Goal: Browse casually: Explore the website without a specific task or goal

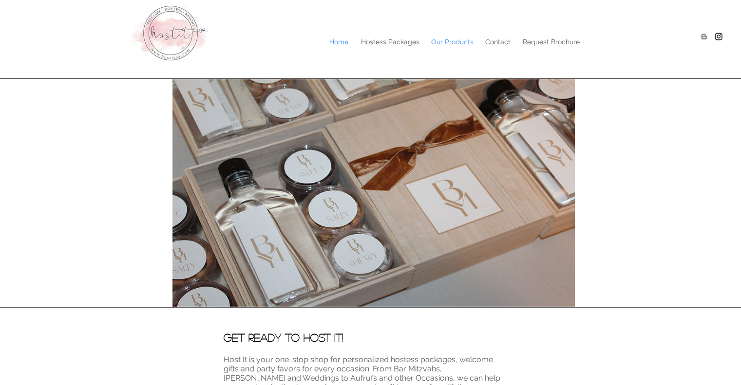
click at [456, 42] on p "Our Products" at bounding box center [452, 42] width 52 height 15
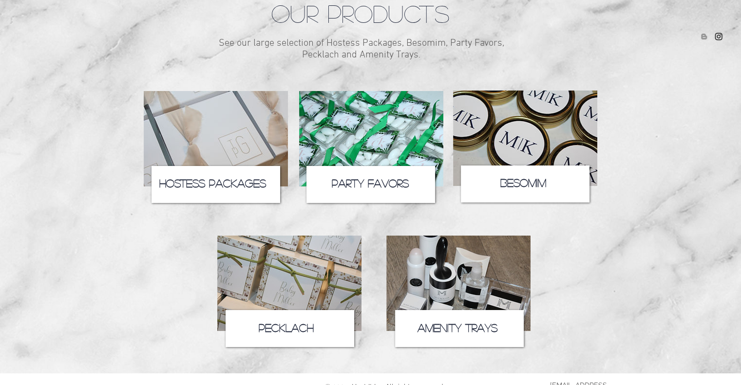
scroll to position [88, 0]
click at [297, 286] on img at bounding box center [289, 283] width 144 height 95
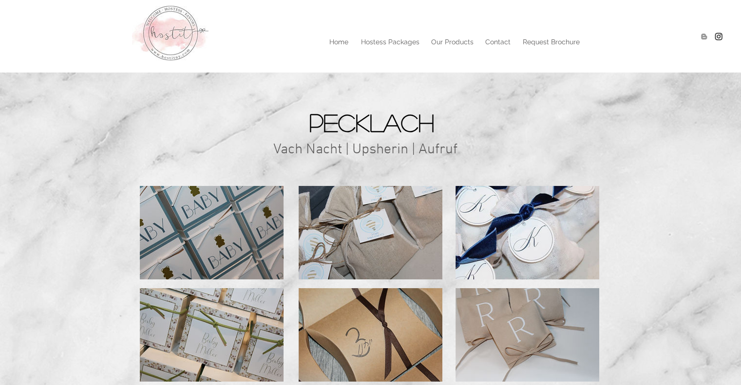
click at [378, 150] on span "Vach Nacht | Upsherin | Aufruf" at bounding box center [365, 150] width 184 height 18
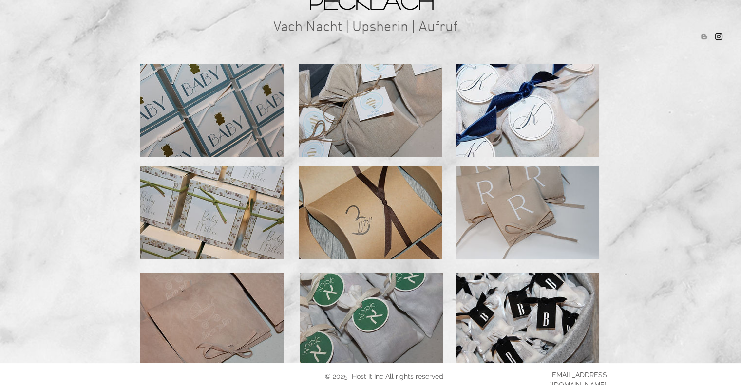
scroll to position [143, 0]
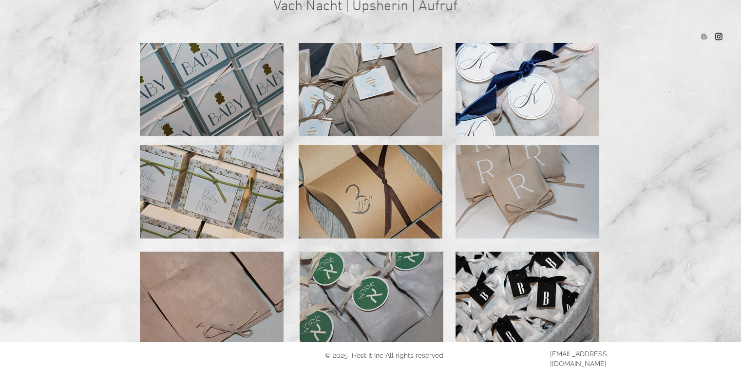
click at [560, 206] on img at bounding box center [528, 192] width 144 height 94
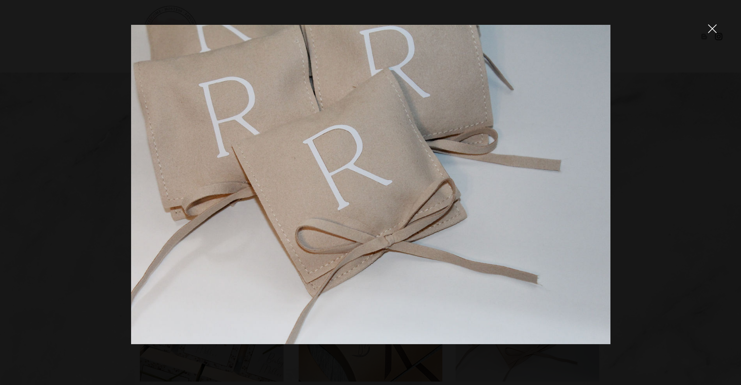
click at [397, 172] on img at bounding box center [370, 185] width 479 height 320
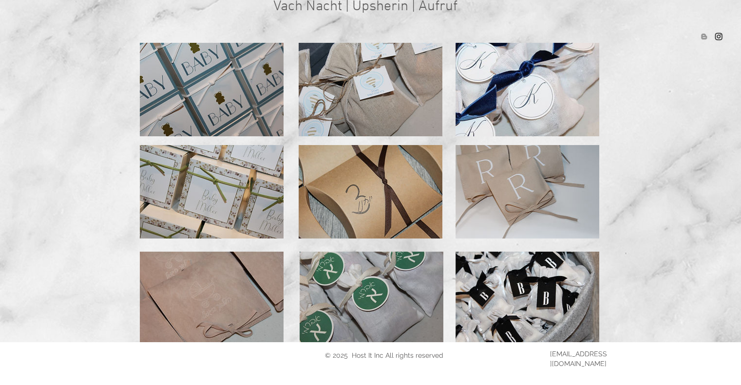
click at [397, 172] on img at bounding box center [371, 192] width 144 height 94
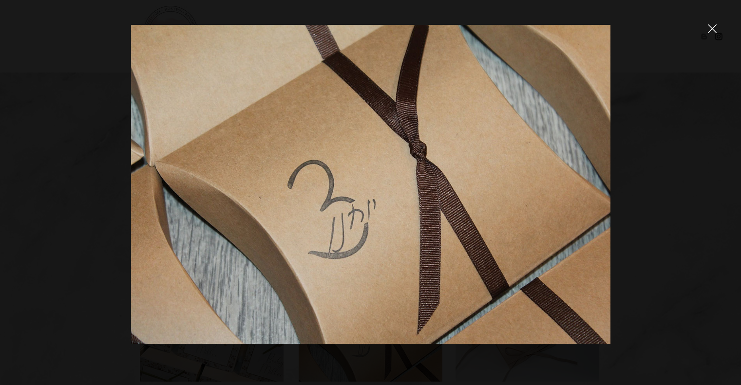
click at [397, 172] on img at bounding box center [370, 185] width 479 height 320
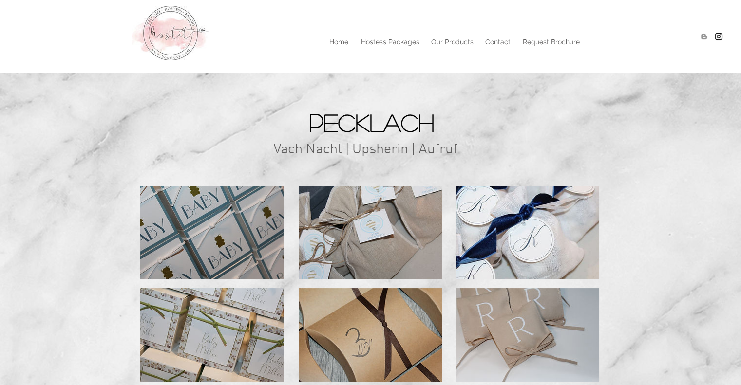
scroll to position [143, 0]
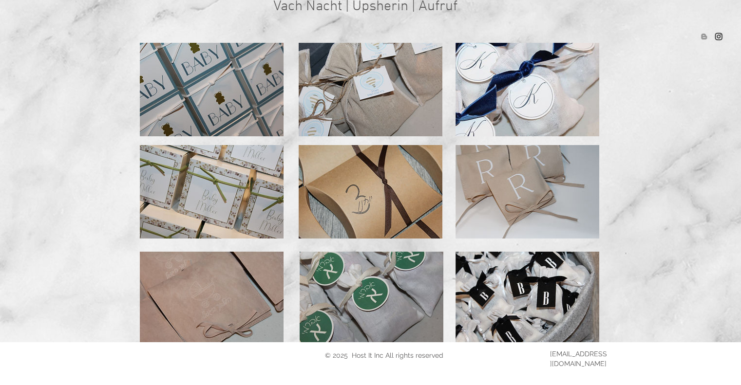
click at [397, 172] on img at bounding box center [371, 192] width 144 height 94
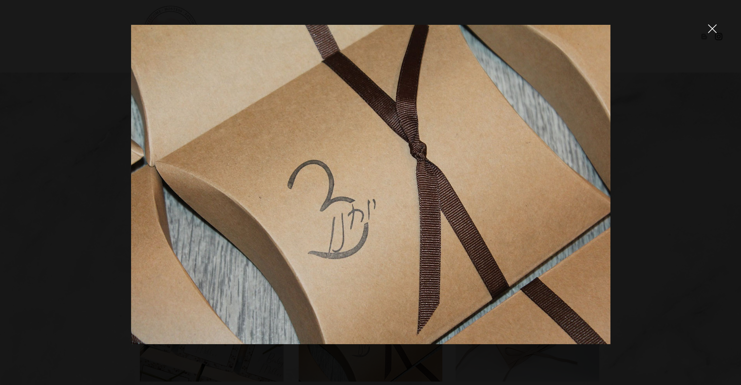
click at [355, 158] on img at bounding box center [370, 185] width 479 height 320
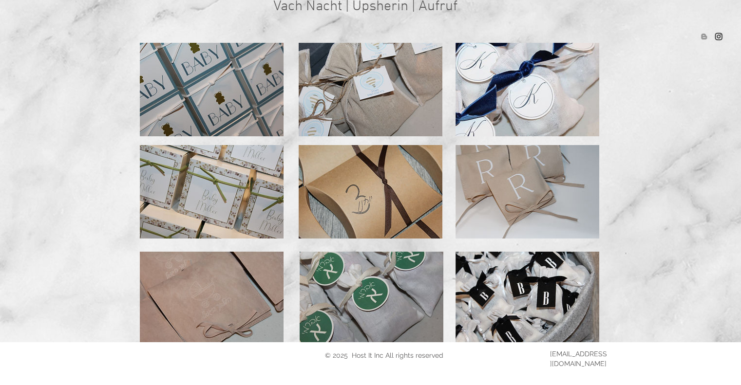
click at [456, 7] on span "Vach Nacht | Upsherin | Aufruf" at bounding box center [365, 7] width 184 height 18
click at [361, 182] on img at bounding box center [371, 192] width 144 height 94
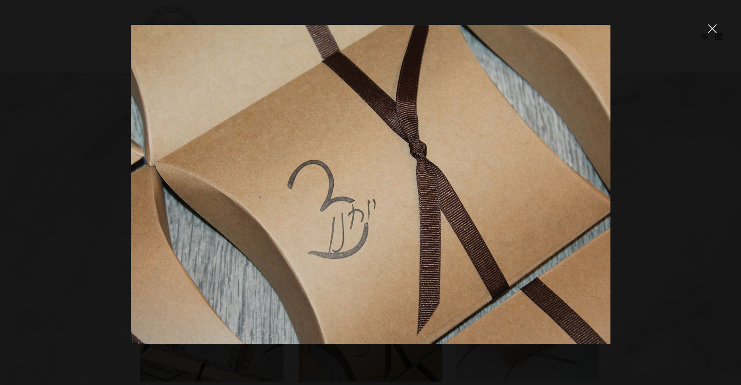
click at [376, 232] on img at bounding box center [370, 185] width 479 height 320
click at [376, 288] on img at bounding box center [371, 335] width 144 height 94
click at [376, 232] on img at bounding box center [370, 185] width 479 height 320
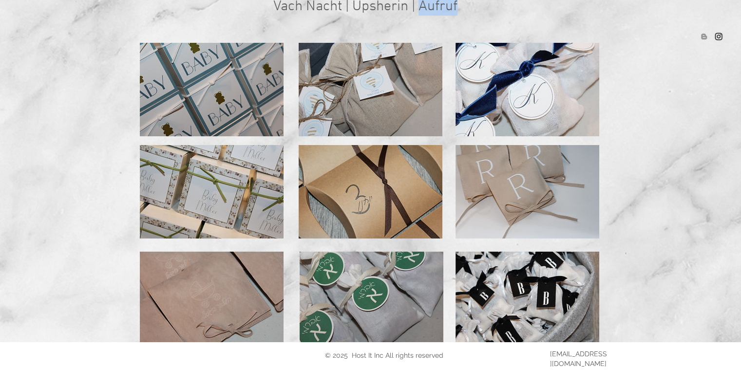
click at [538, 120] on img at bounding box center [528, 90] width 144 height 94
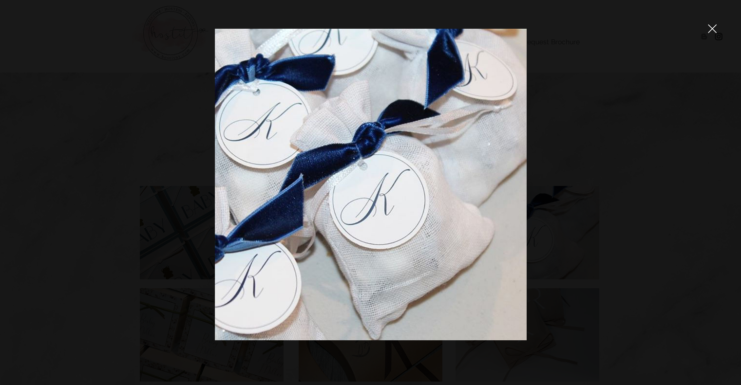
click at [325, 185] on img at bounding box center [371, 185] width 312 height 312
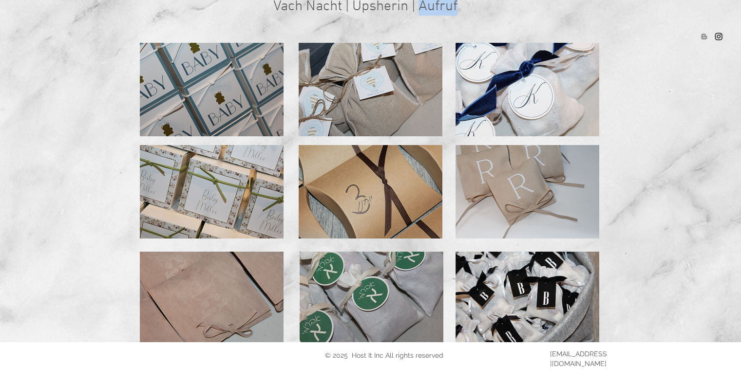
click at [263, 180] on img at bounding box center [212, 192] width 144 height 94
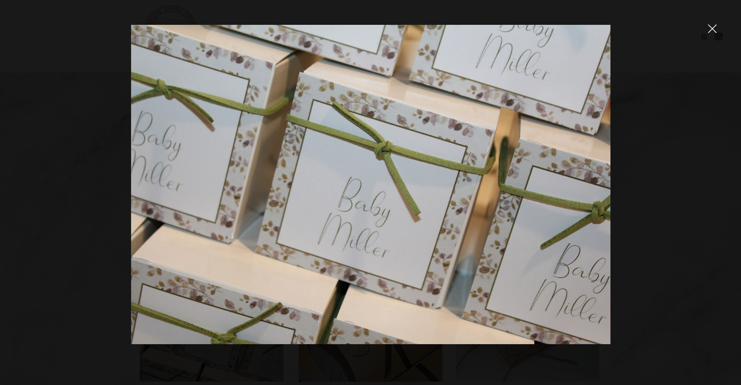
click at [263, 180] on img at bounding box center [370, 185] width 479 height 320
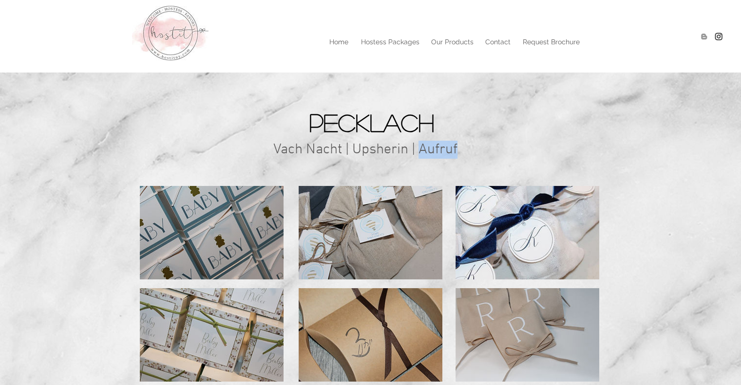
scroll to position [143, 0]
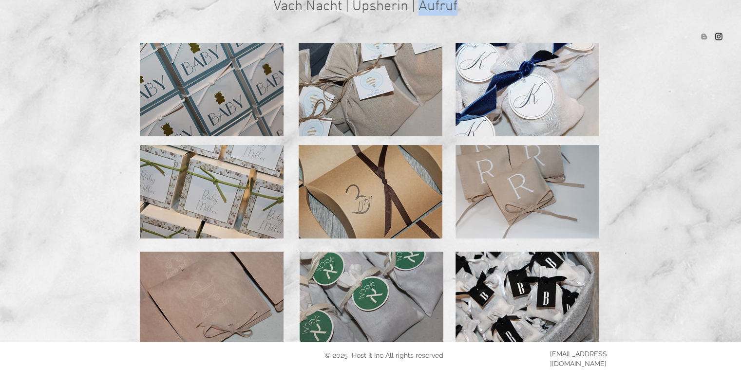
click at [263, 180] on img at bounding box center [212, 192] width 144 height 94
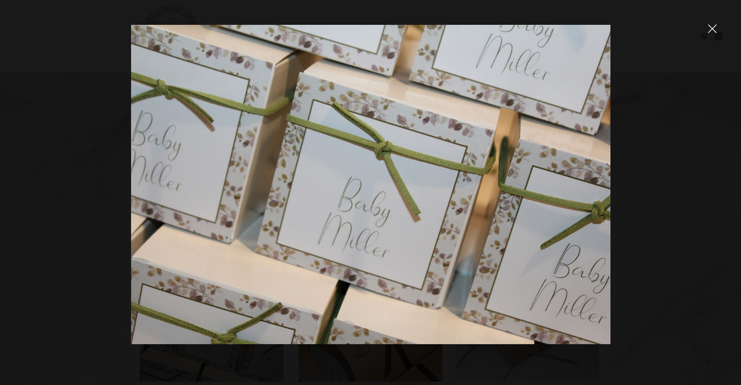
click at [263, 180] on img at bounding box center [370, 185] width 479 height 320
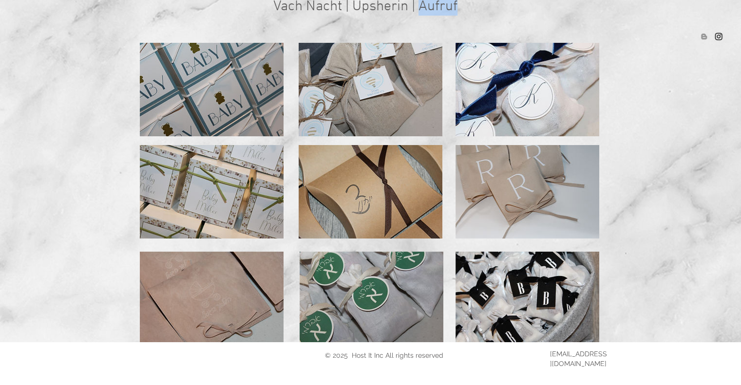
click at [263, 180] on img at bounding box center [212, 192] width 144 height 94
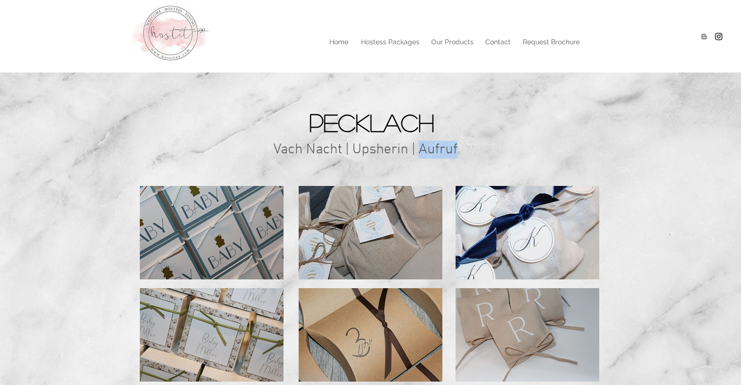
scroll to position [143, 0]
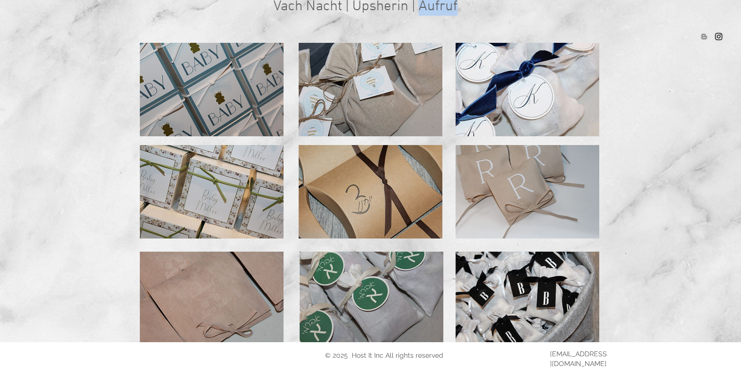
click at [263, 180] on img at bounding box center [212, 192] width 144 height 94
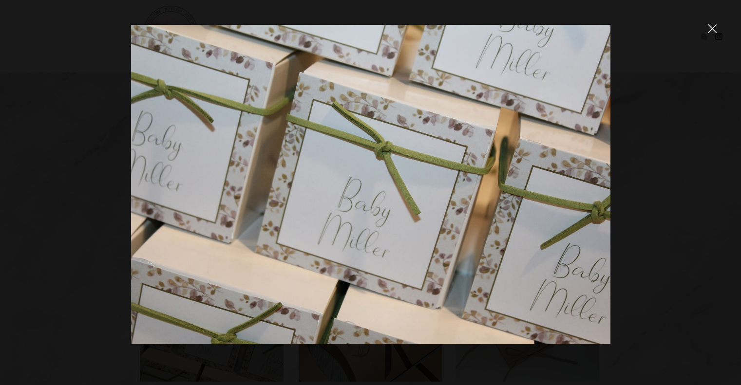
click at [263, 180] on img at bounding box center [370, 185] width 479 height 320
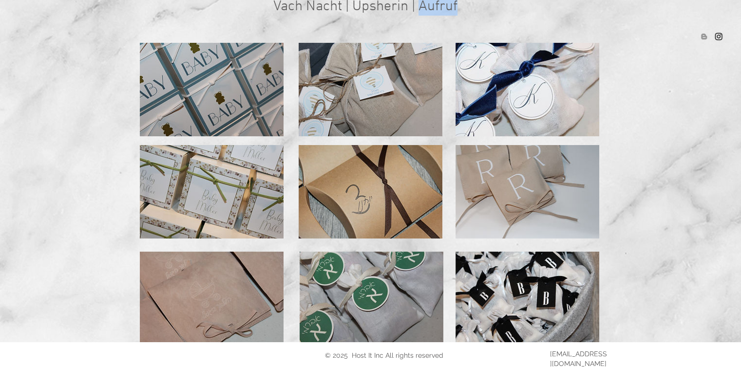
click at [256, 100] on img at bounding box center [212, 90] width 144 height 94
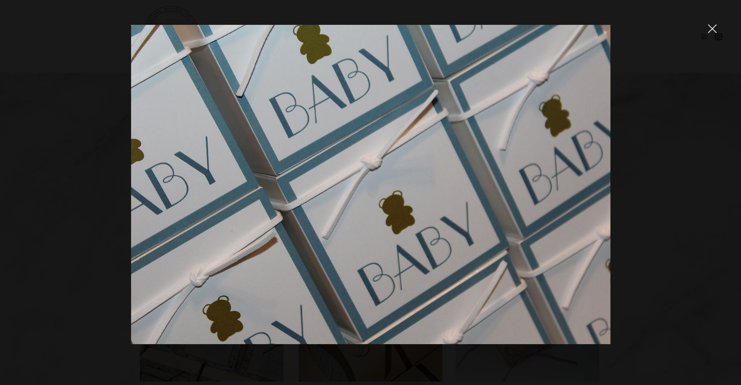
click at [396, 200] on img at bounding box center [370, 185] width 479 height 320
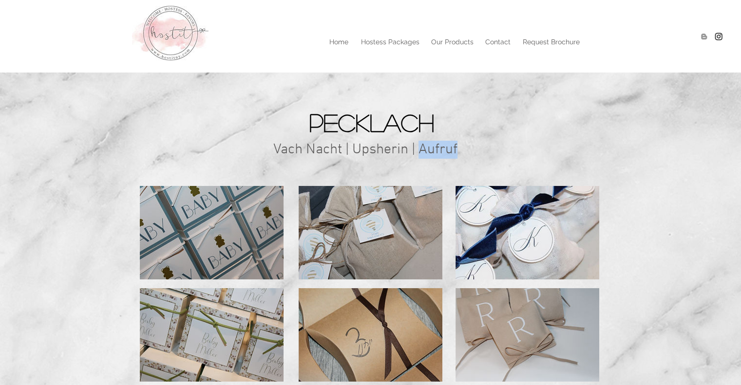
scroll to position [143, 0]
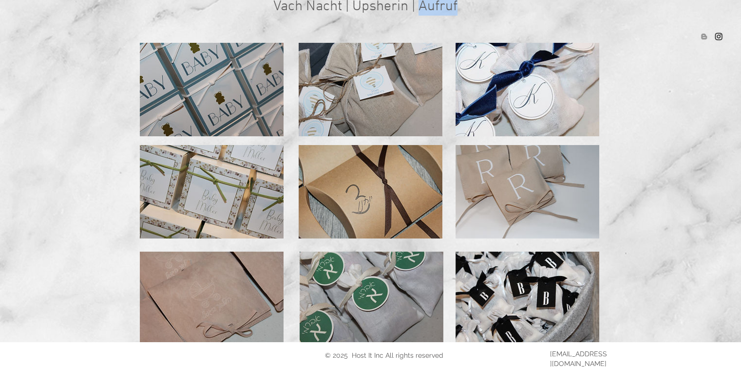
click at [396, 200] on img at bounding box center [371, 192] width 144 height 94
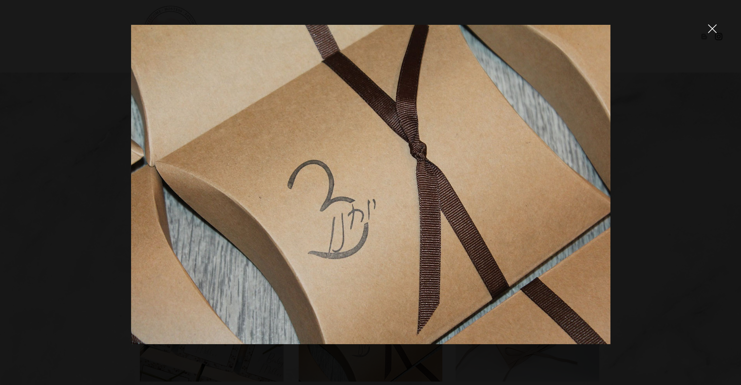
click at [396, 200] on img at bounding box center [370, 185] width 479 height 320
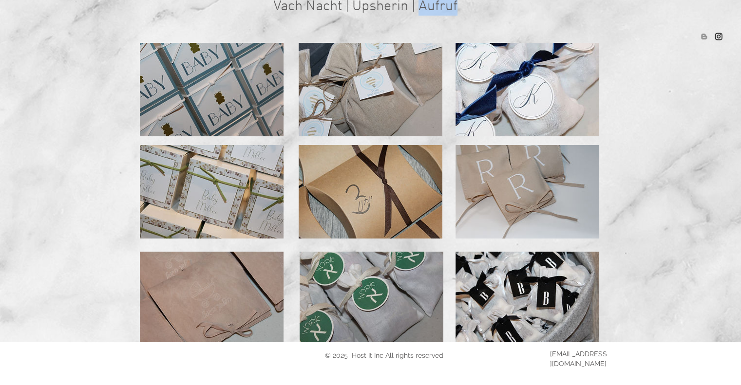
click at [364, 106] on img at bounding box center [371, 90] width 144 height 94
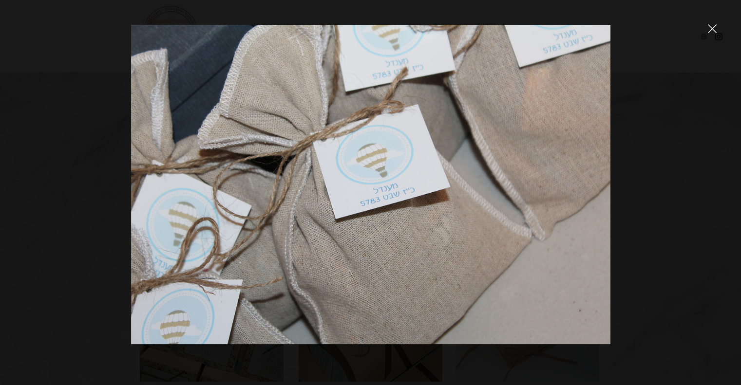
click at [402, 170] on img at bounding box center [370, 185] width 479 height 320
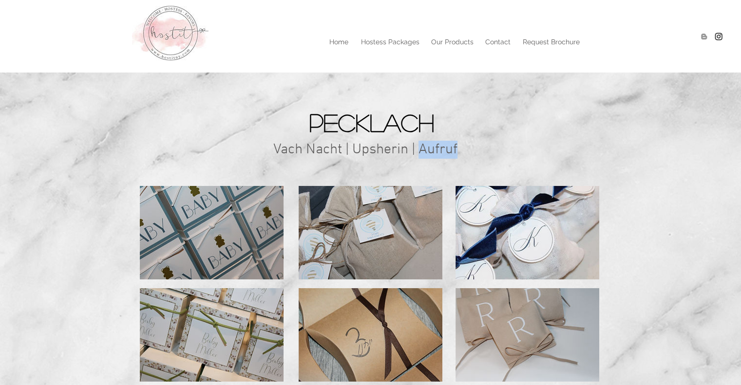
scroll to position [143, 0]
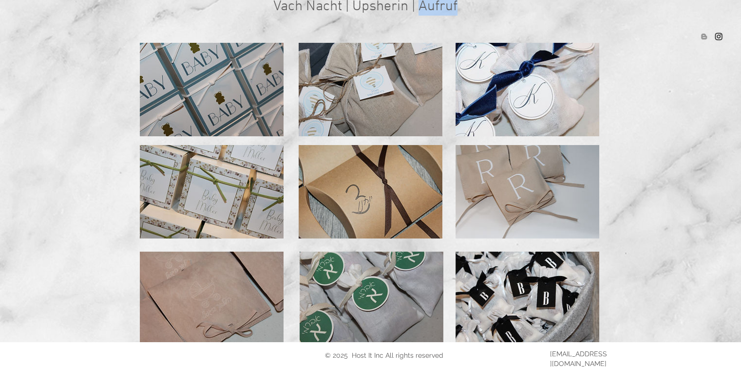
click at [402, 170] on img at bounding box center [371, 192] width 144 height 94
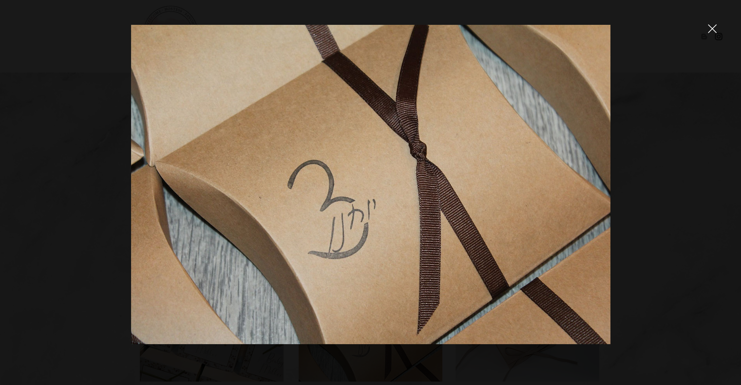
click at [402, 170] on img at bounding box center [370, 185] width 479 height 320
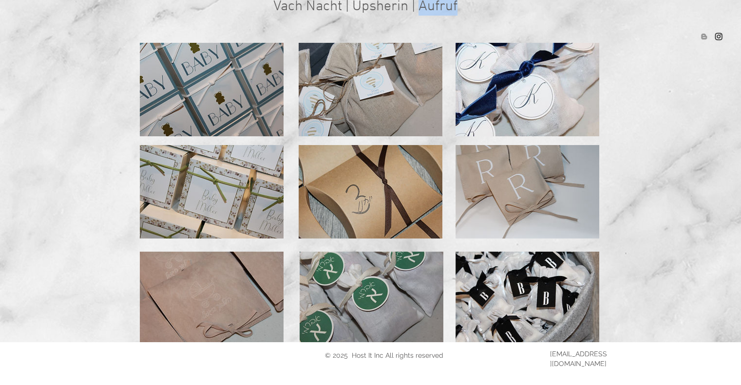
click at [380, 209] on img at bounding box center [371, 192] width 144 height 94
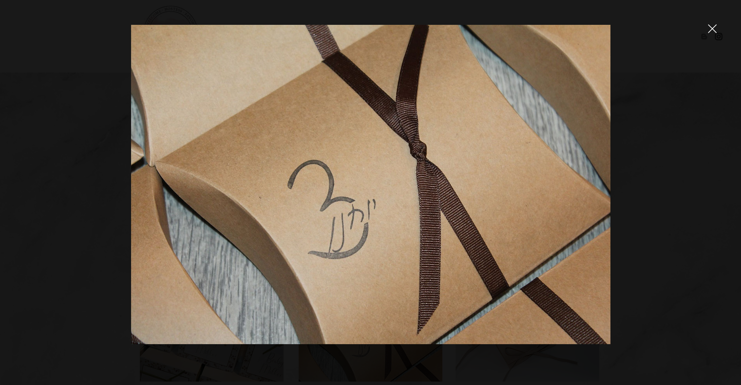
click at [380, 209] on img at bounding box center [370, 185] width 479 height 320
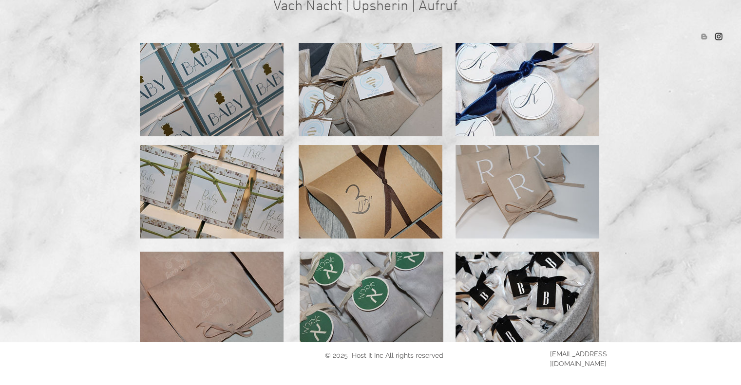
click at [322, 3] on span "Vach Nacht | Upsherin | Aufruf" at bounding box center [365, 7] width 184 height 18
click at [316, 3] on span "Vach Nacht | Upsherin | Aufruf" at bounding box center [365, 7] width 184 height 18
click at [312, 11] on span "Vach Nacht | Upsherin | Aufruf" at bounding box center [365, 7] width 184 height 18
click at [318, 11] on span "Vach Nacht | Upsherin | Aufruf" at bounding box center [365, 7] width 184 height 18
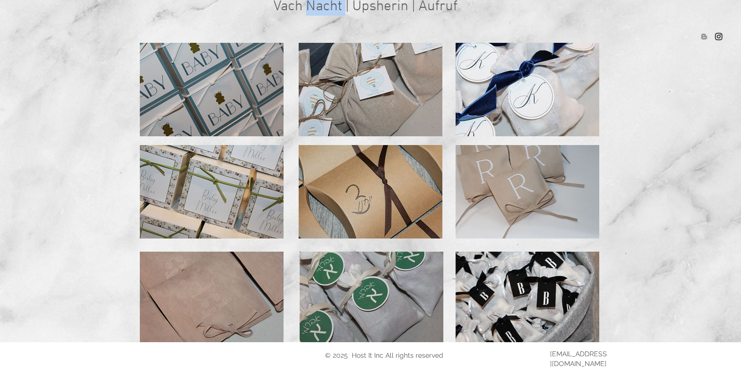
click at [318, 11] on span "Vach Nacht | Upsherin | Aufruf" at bounding box center [365, 7] width 184 height 18
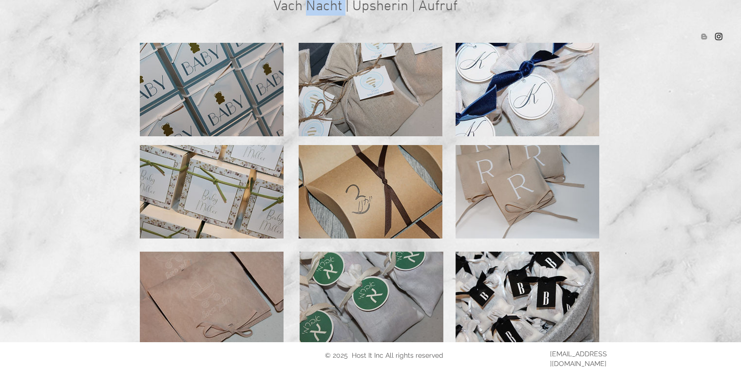
click at [318, 11] on span "Vach Nacht | Upsherin | Aufruf" at bounding box center [365, 7] width 184 height 18
click at [296, 7] on span "Vach Nacht | Upsherin | Aufruf" at bounding box center [365, 7] width 184 height 18
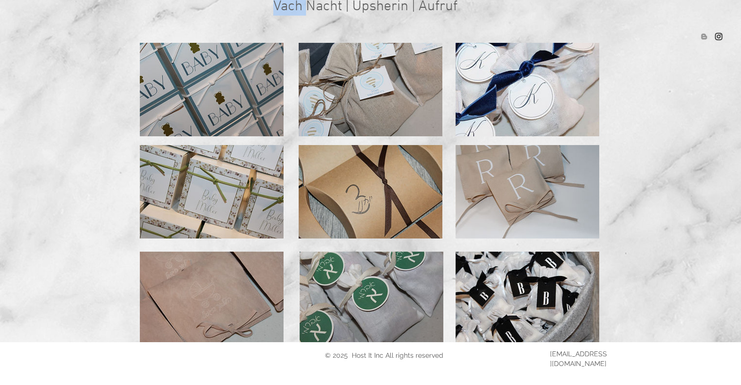
click at [370, 68] on img at bounding box center [371, 90] width 144 height 94
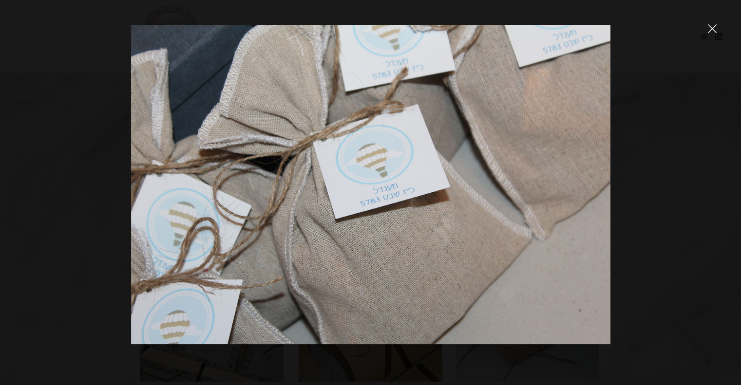
click at [350, 164] on img at bounding box center [370, 185] width 479 height 320
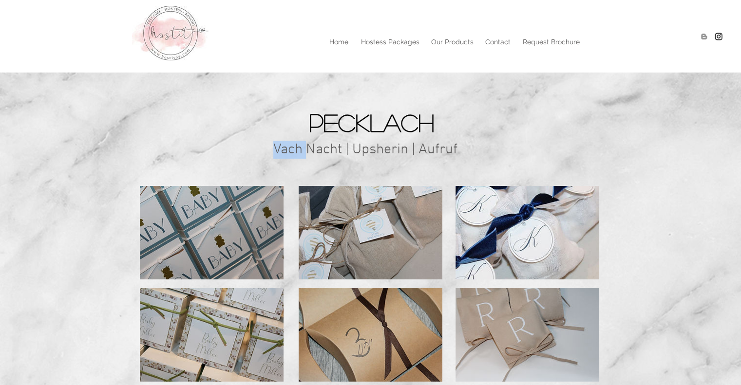
scroll to position [143, 0]
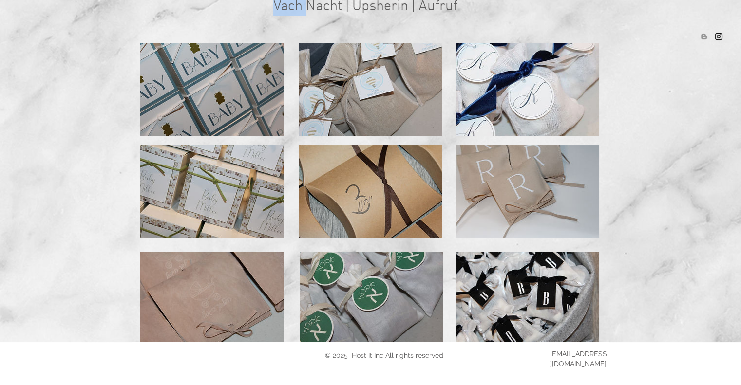
click at [367, 110] on img at bounding box center [371, 90] width 144 height 94
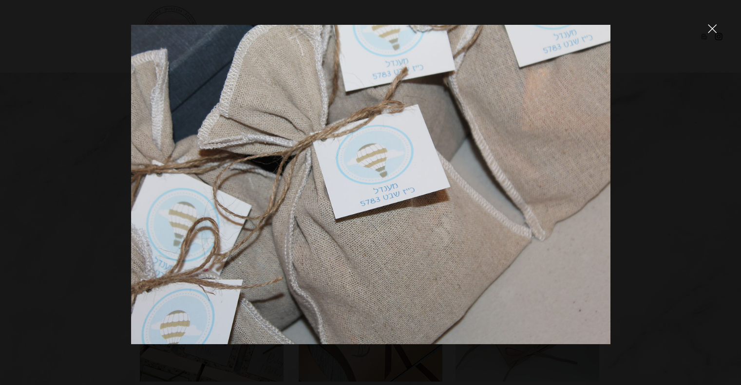
click at [367, 110] on wow-image at bounding box center [370, 185] width 479 height 320
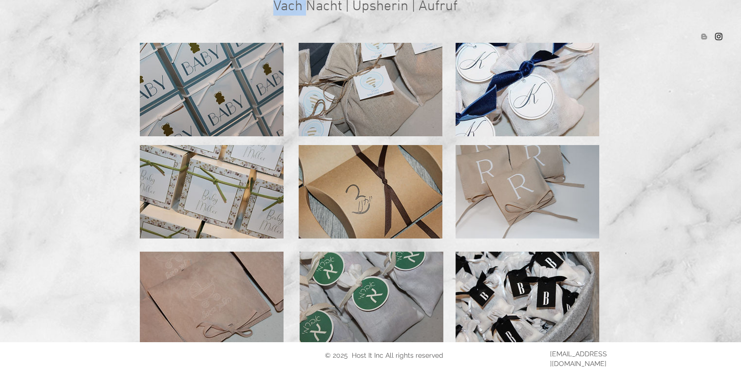
click at [367, 110] on img at bounding box center [371, 90] width 144 height 94
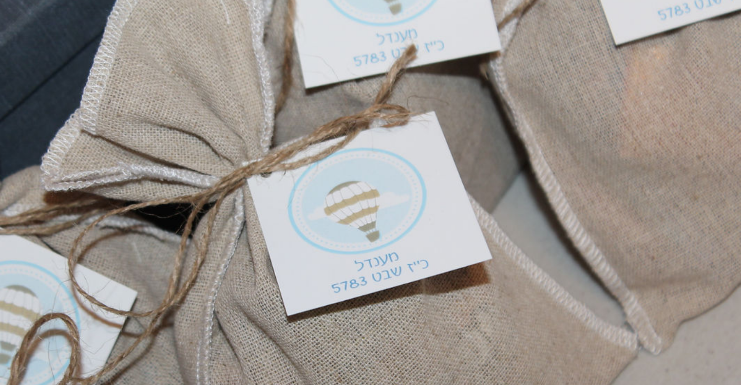
click at [306, 139] on img at bounding box center [370, 185] width 479 height 320
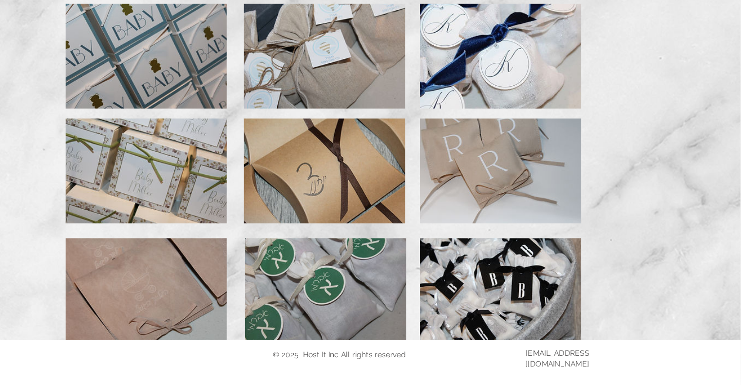
scroll to position [140, 0]
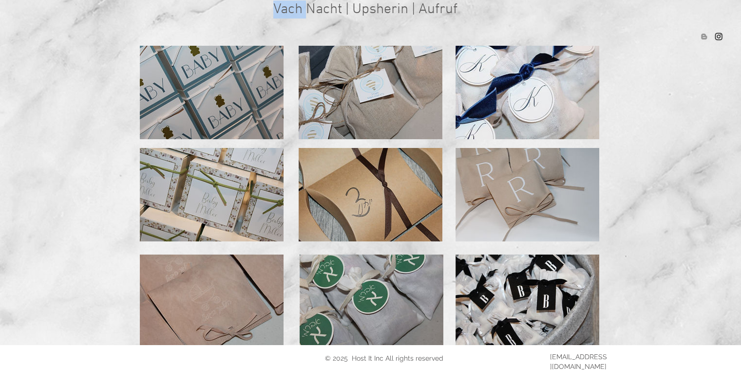
click at [232, 302] on img at bounding box center [212, 302] width 144 height 94
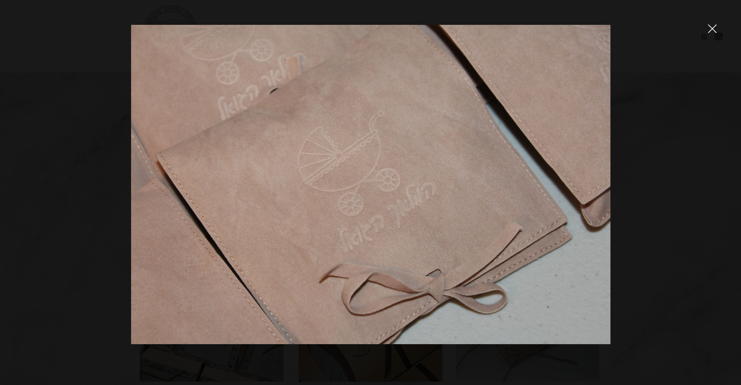
click at [232, 302] on img at bounding box center [370, 185] width 479 height 320
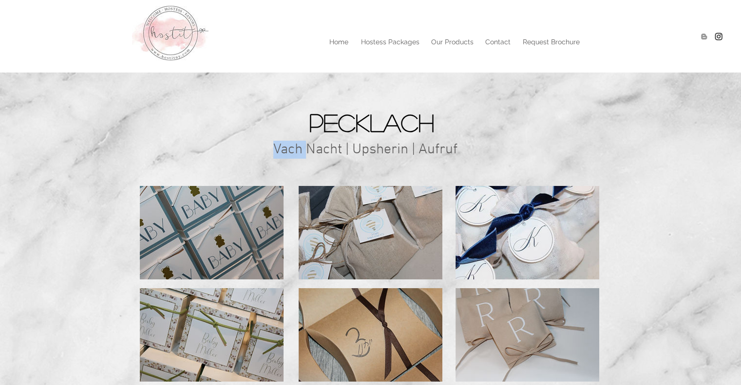
scroll to position [140, 0]
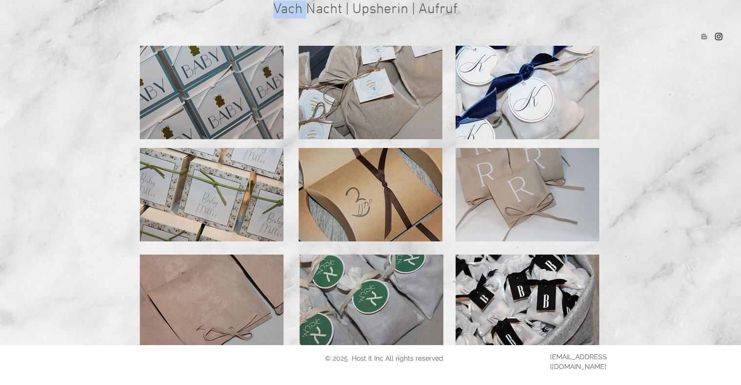
click at [232, 302] on img at bounding box center [212, 302] width 144 height 94
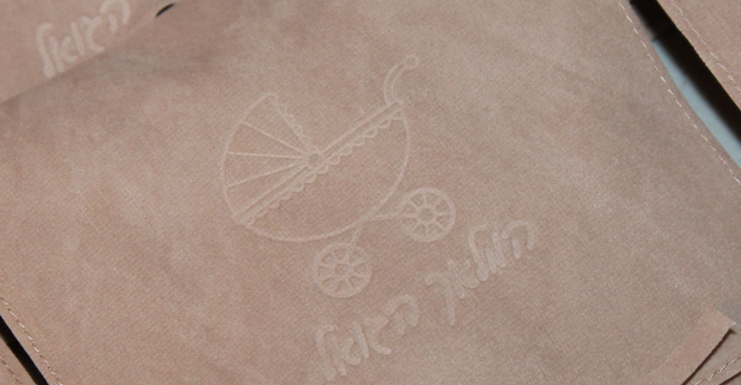
click at [357, 153] on img at bounding box center [370, 185] width 479 height 320
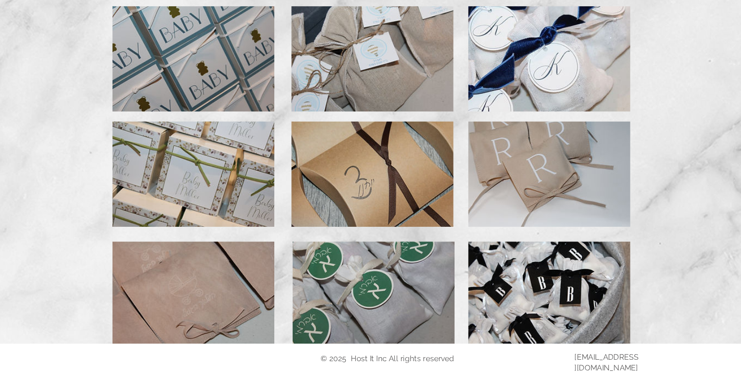
scroll to position [137, 0]
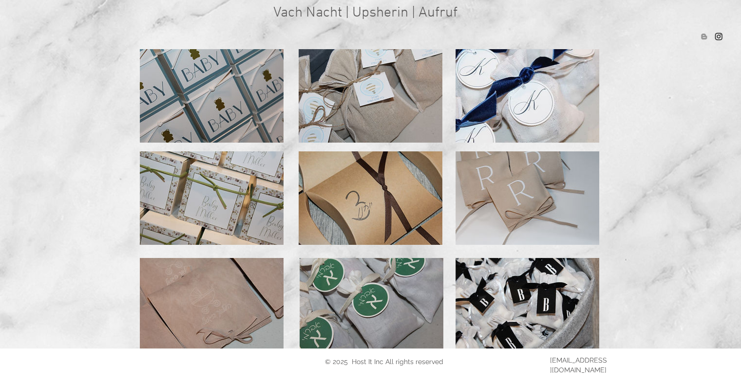
click at [325, 11] on span "Vach Nacht | Upsherin | Aufruf" at bounding box center [365, 13] width 184 height 18
click at [322, 11] on span "Vach Nacht | Upsherin | Aufruf" at bounding box center [365, 13] width 184 height 18
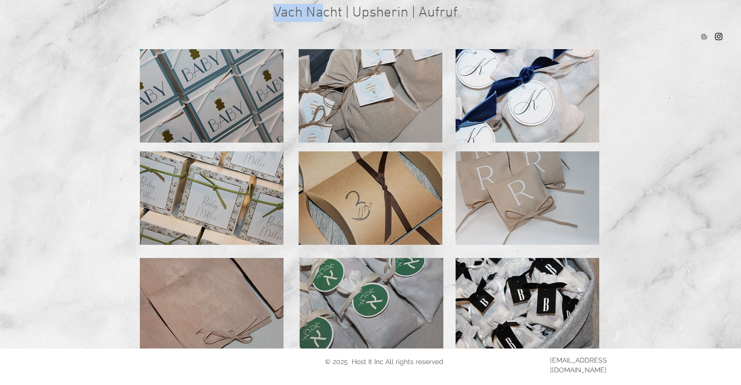
drag, startPoint x: 322, startPoint y: 11, endPoint x: 259, endPoint y: 7, distance: 63.0
drag, startPoint x: 343, startPoint y: 12, endPoint x: 247, endPoint y: 13, distance: 96.0
click at [322, 9] on span "Vach Nacht | Upsherin | Aufruf" at bounding box center [365, 13] width 184 height 18
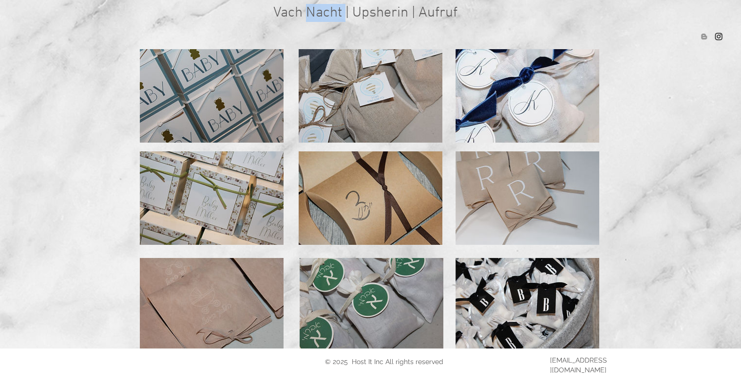
click at [322, 9] on span "Vach Nacht | Upsherin | Aufruf" at bounding box center [365, 13] width 184 height 18
click at [542, 105] on img at bounding box center [528, 96] width 144 height 94
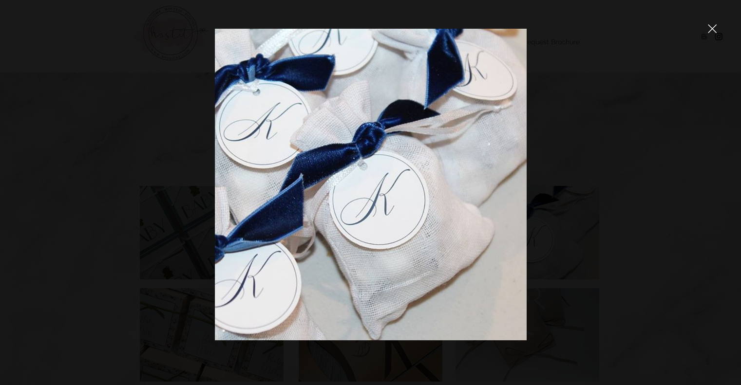
click at [542, 105] on div at bounding box center [370, 192] width 741 height 385
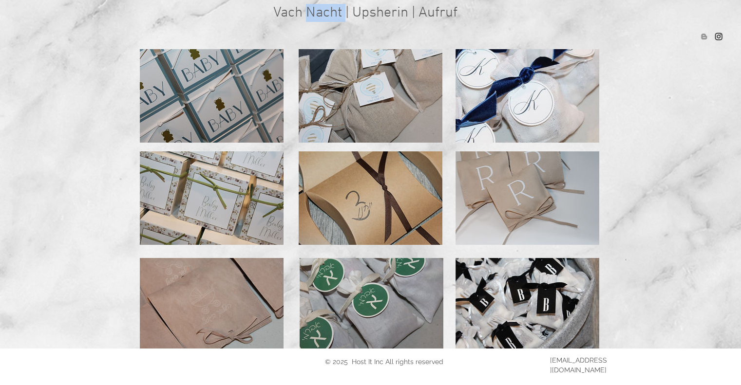
click at [542, 105] on img at bounding box center [528, 96] width 144 height 94
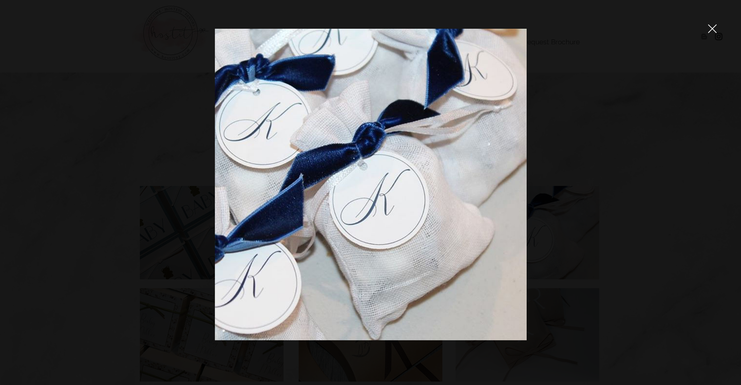
click at [398, 175] on img at bounding box center [371, 185] width 312 height 312
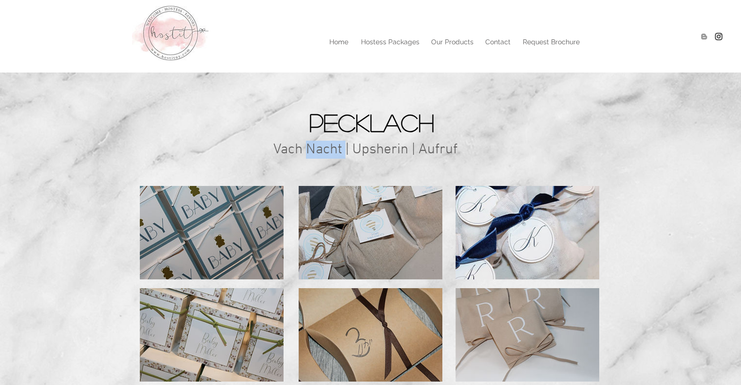
scroll to position [137, 0]
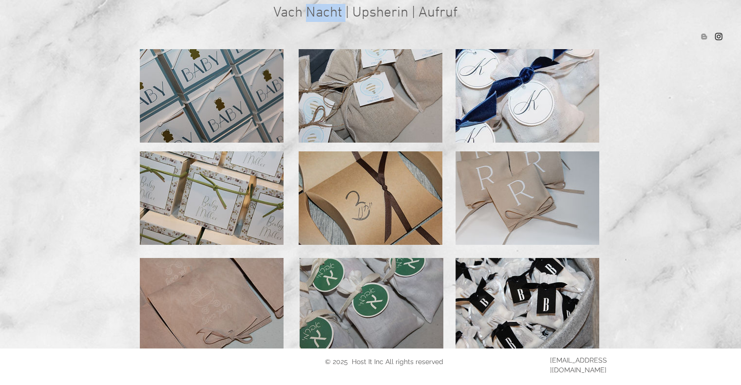
click at [487, 296] on img at bounding box center [528, 305] width 144 height 94
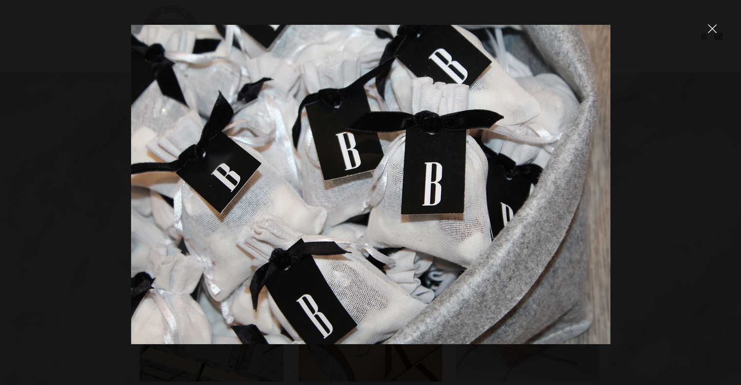
click at [229, 203] on img at bounding box center [370, 185] width 479 height 320
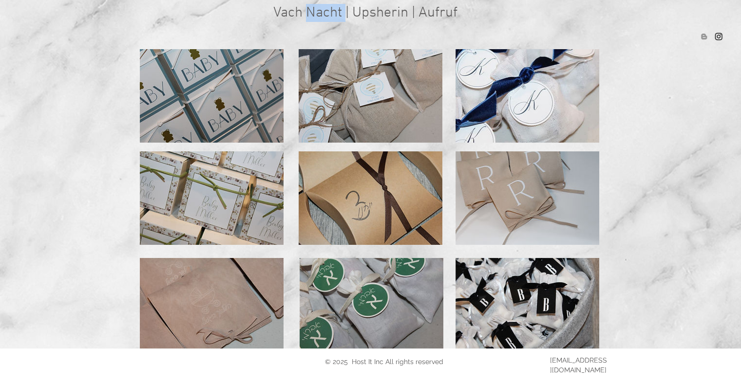
click at [555, 85] on img at bounding box center [528, 96] width 144 height 94
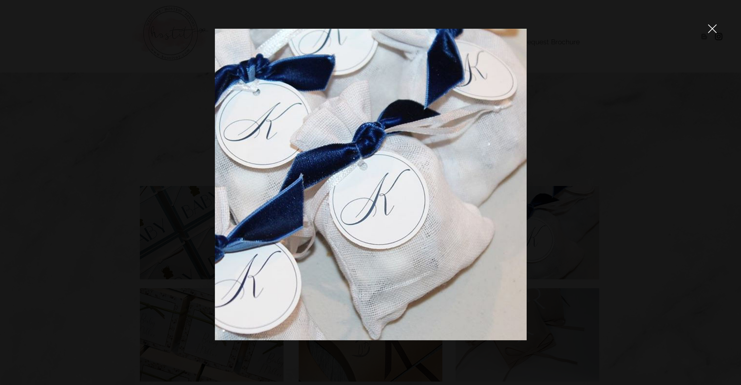
click at [348, 140] on img at bounding box center [371, 185] width 312 height 312
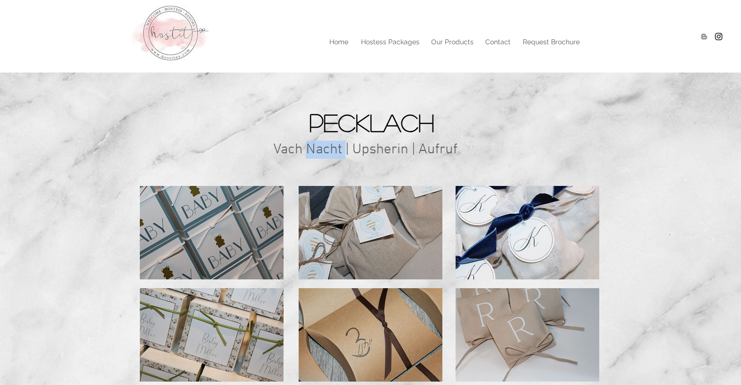
scroll to position [137, 0]
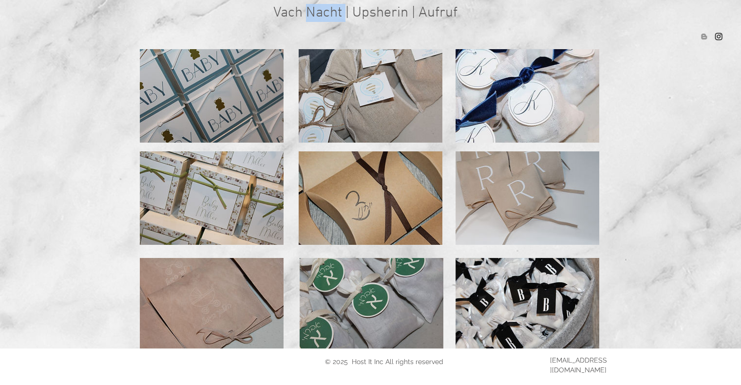
click at [362, 108] on img at bounding box center [371, 96] width 144 height 94
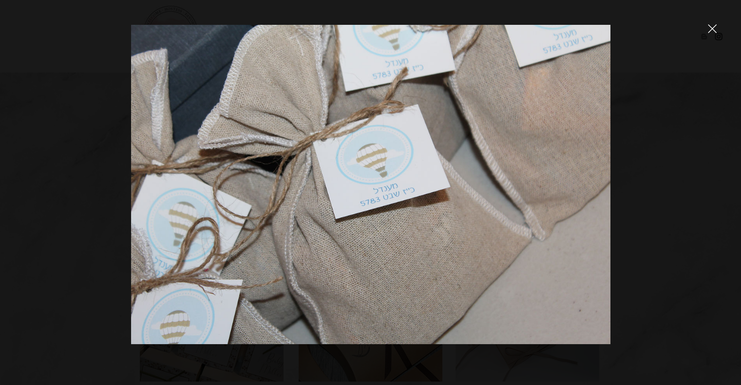
click at [362, 108] on img at bounding box center [370, 185] width 479 height 320
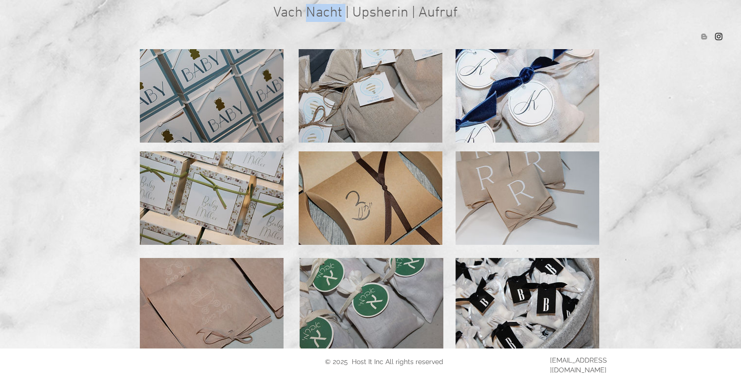
click at [413, 78] on img at bounding box center [371, 96] width 144 height 94
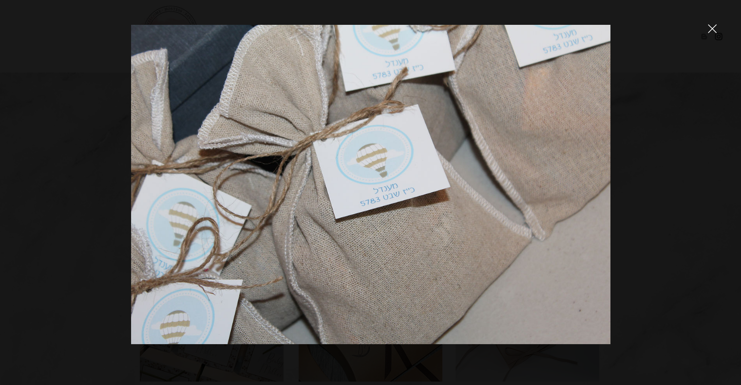
click at [413, 78] on img at bounding box center [370, 185] width 479 height 320
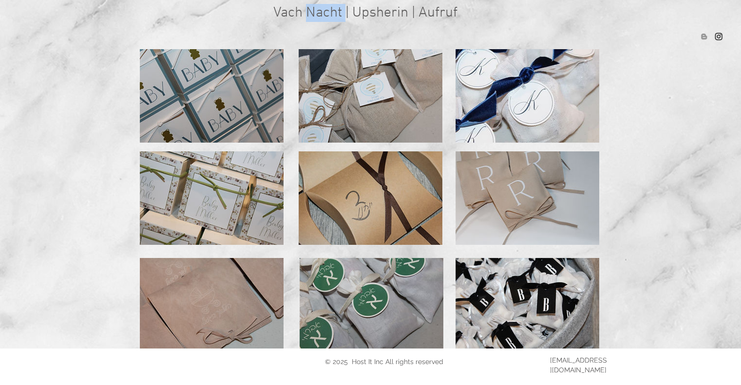
click at [212, 304] on img at bounding box center [212, 305] width 144 height 94
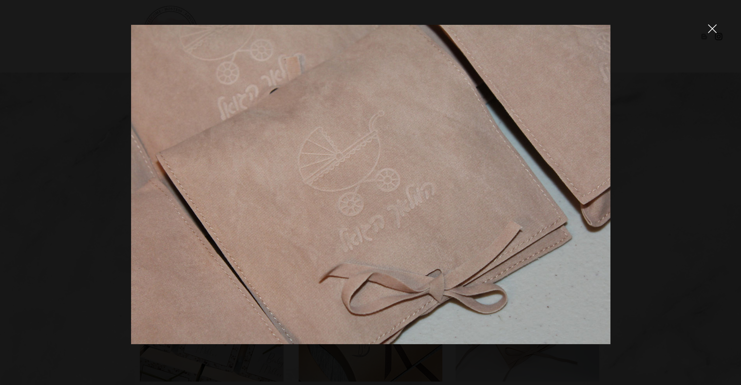
click at [453, 146] on img at bounding box center [370, 185] width 479 height 320
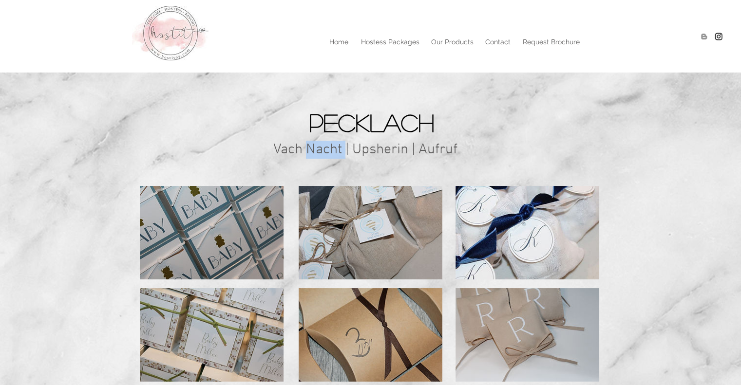
scroll to position [137, 0]
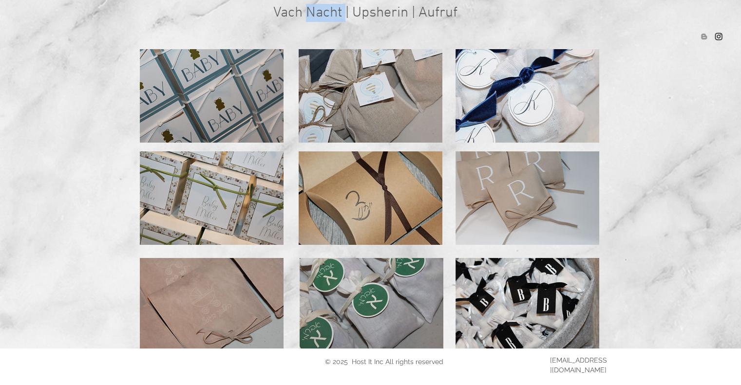
click at [579, 201] on img at bounding box center [528, 199] width 144 height 94
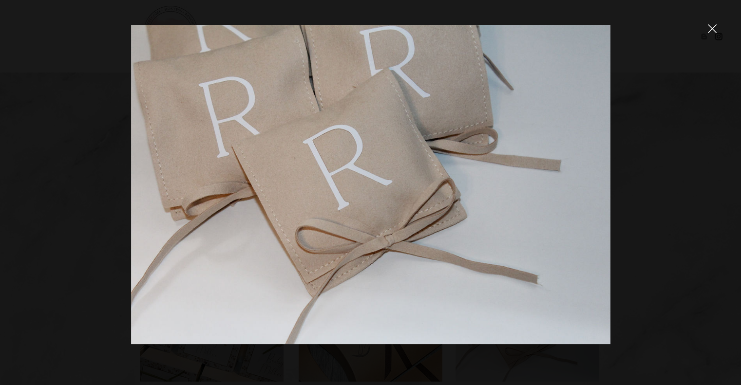
click at [398, 204] on img at bounding box center [370, 185] width 479 height 320
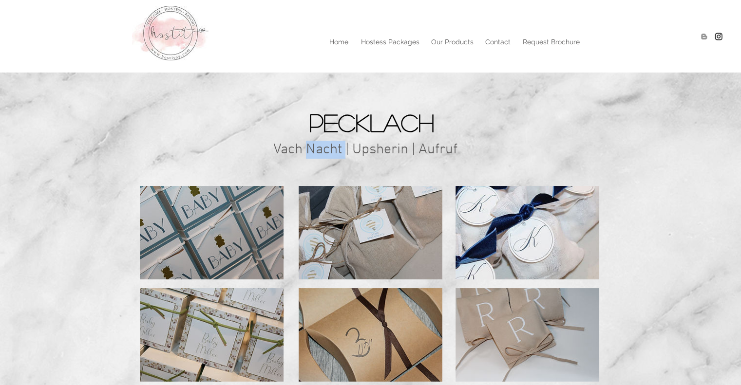
scroll to position [137, 0]
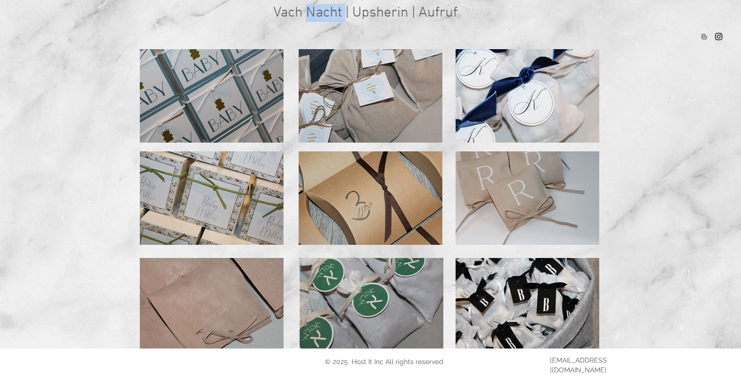
click at [385, 103] on img at bounding box center [371, 96] width 144 height 94
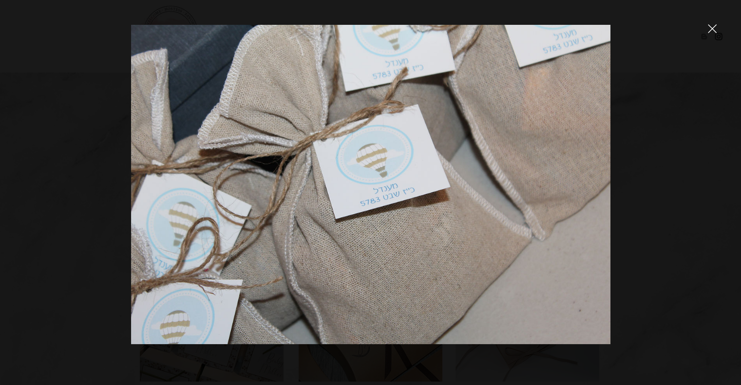
click at [385, 103] on img at bounding box center [370, 185] width 479 height 320
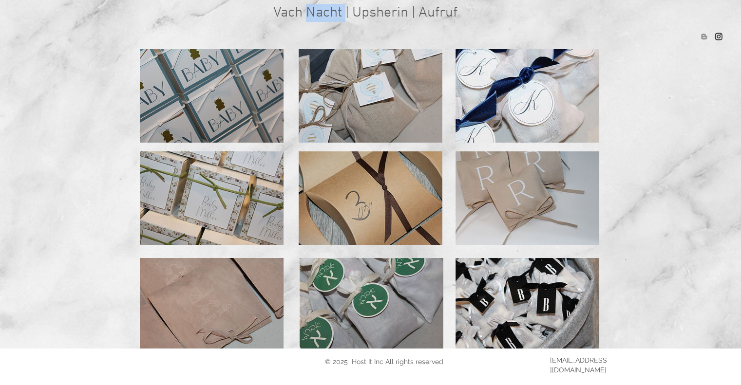
click at [397, 292] on img at bounding box center [372, 305] width 144 height 94
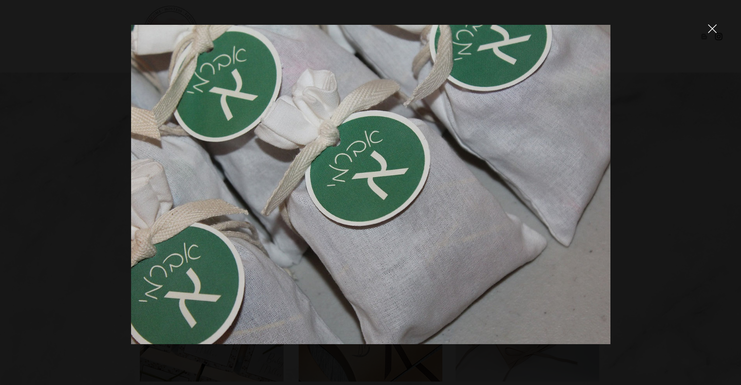
click at [361, 148] on img at bounding box center [370, 185] width 479 height 320
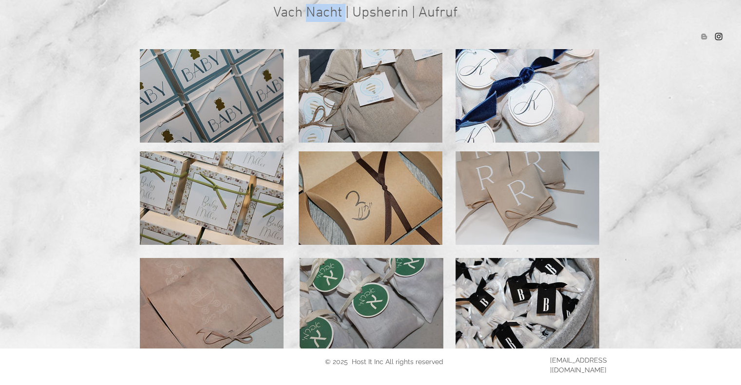
click at [356, 118] on img at bounding box center [371, 96] width 144 height 94
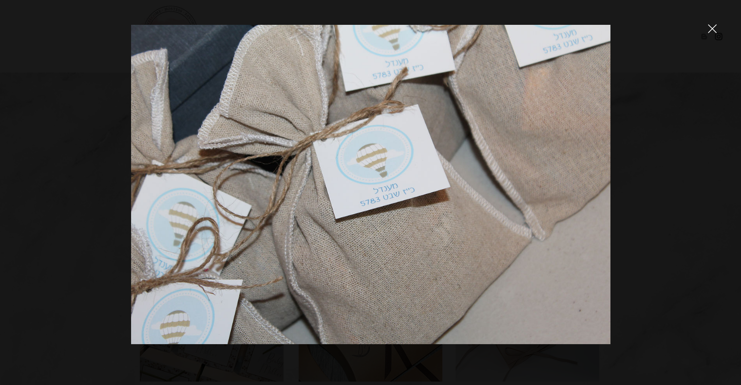
click at [356, 118] on img at bounding box center [370, 185] width 479 height 320
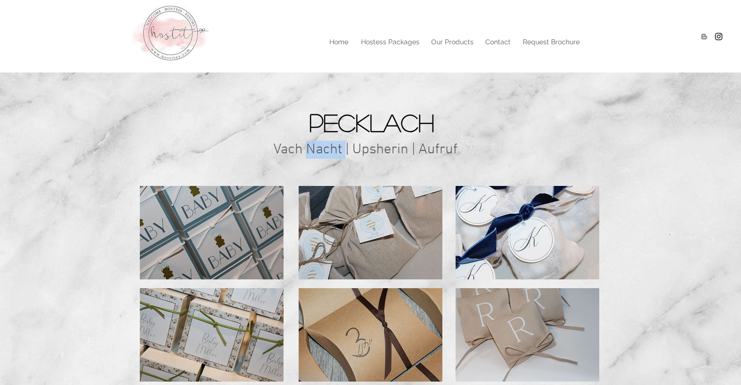
scroll to position [137, 0]
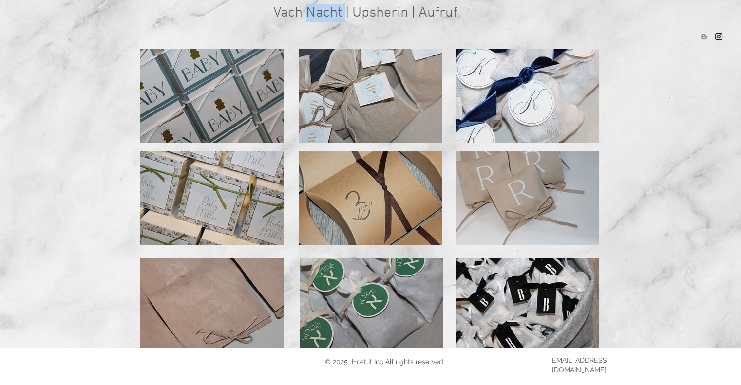
click at [460, 109] on img at bounding box center [528, 96] width 144 height 94
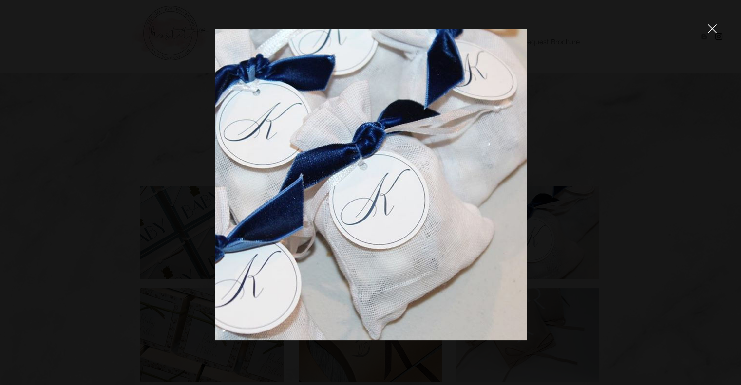
click at [460, 109] on img at bounding box center [371, 185] width 312 height 312
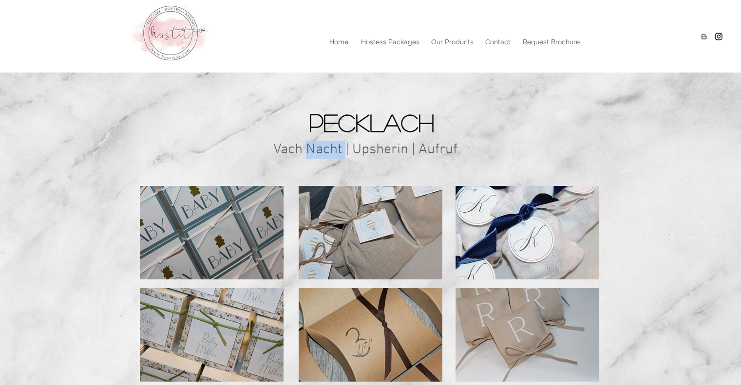
scroll to position [137, 0]
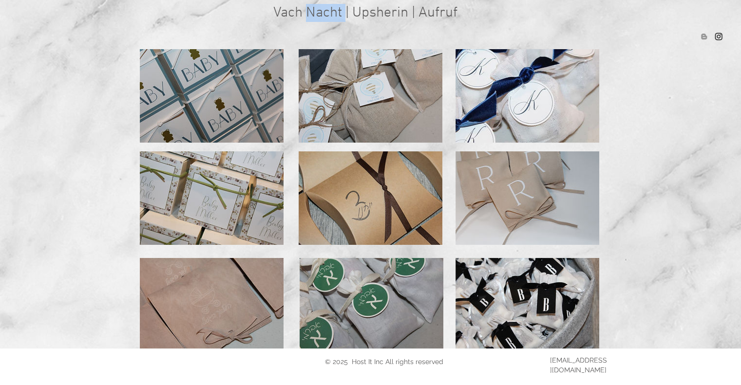
click at [232, 189] on img at bounding box center [212, 199] width 144 height 94
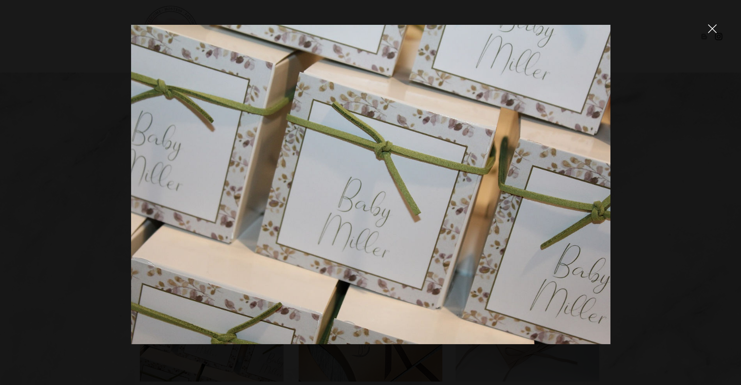
click at [232, 189] on img at bounding box center [370, 185] width 479 height 320
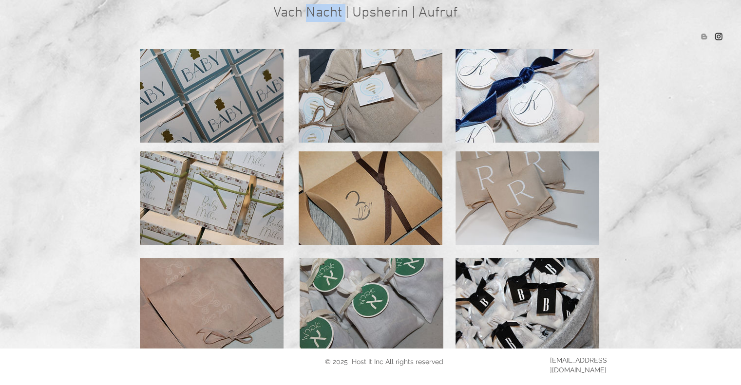
click at [250, 290] on img at bounding box center [212, 305] width 144 height 94
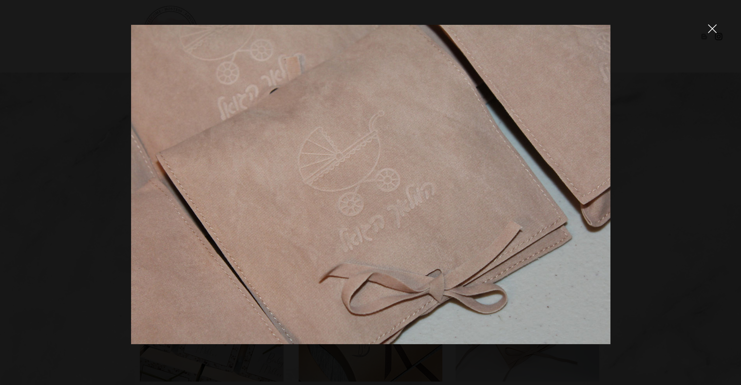
click at [250, 290] on img at bounding box center [370, 185] width 479 height 320
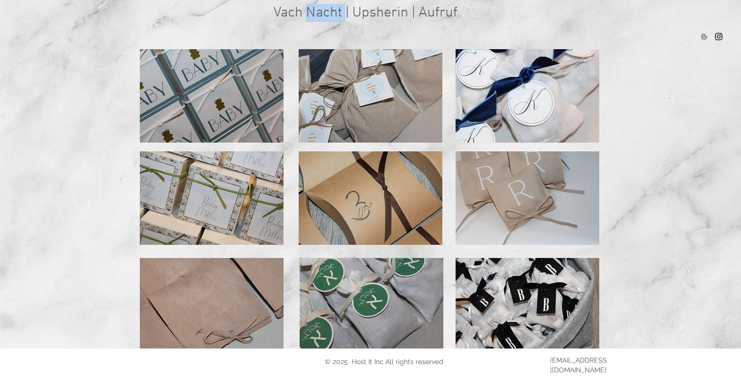
click at [359, 279] on img at bounding box center [372, 305] width 144 height 94
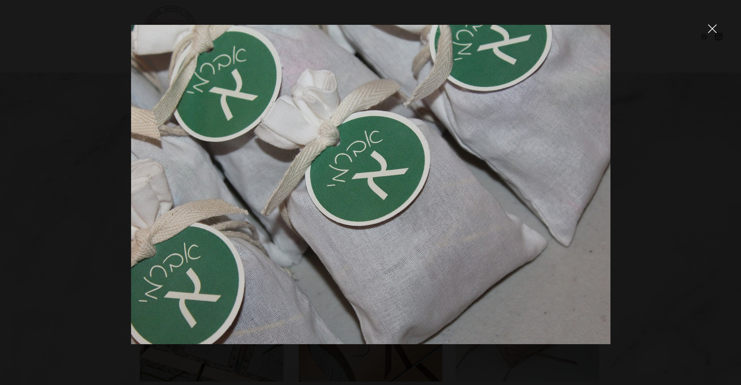
click at [359, 279] on img at bounding box center [370, 185] width 479 height 320
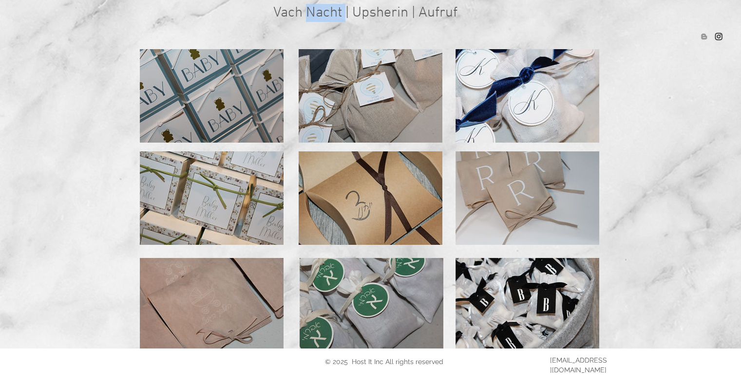
click at [348, 208] on img at bounding box center [371, 199] width 144 height 94
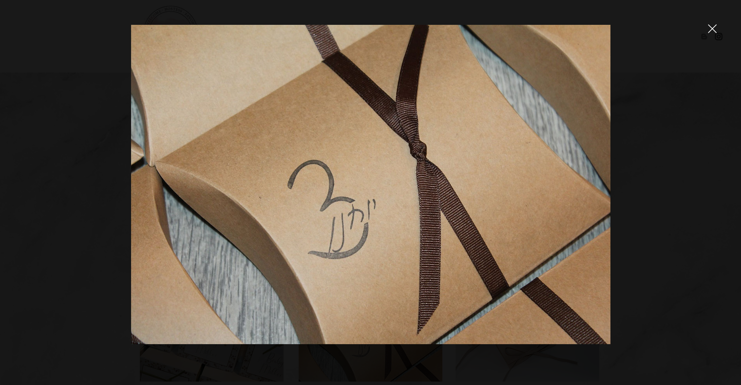
click at [348, 208] on img at bounding box center [370, 185] width 479 height 320
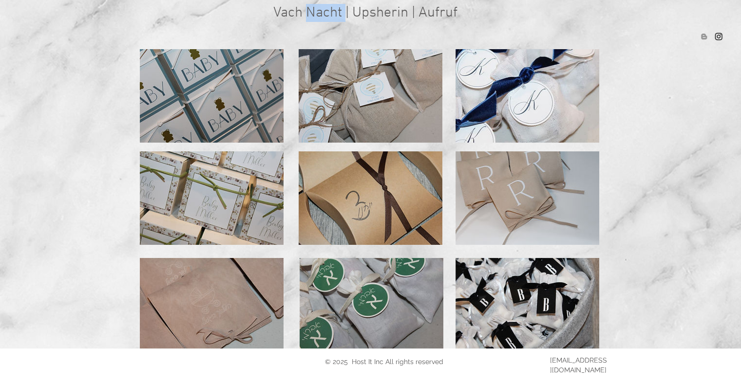
click at [495, 107] on img at bounding box center [528, 96] width 144 height 94
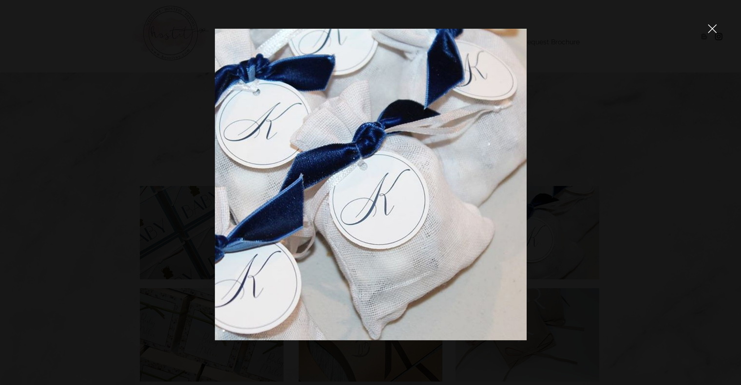
click at [495, 107] on img at bounding box center [371, 185] width 312 height 312
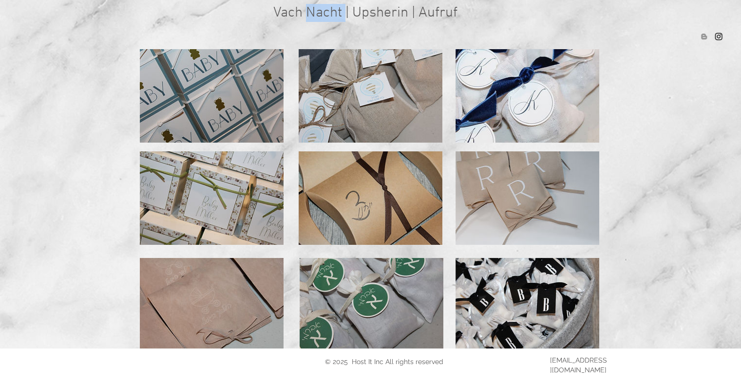
click at [495, 107] on img at bounding box center [528, 96] width 144 height 94
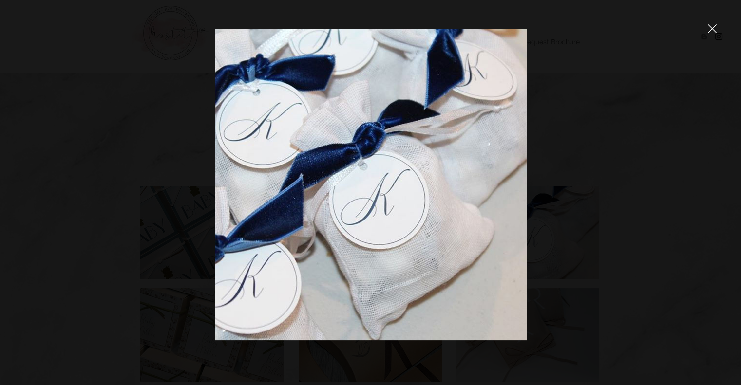
click at [495, 107] on img at bounding box center [371, 185] width 312 height 312
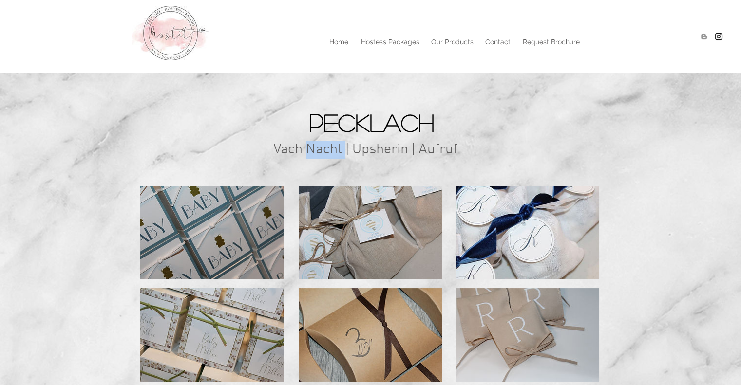
scroll to position [137, 0]
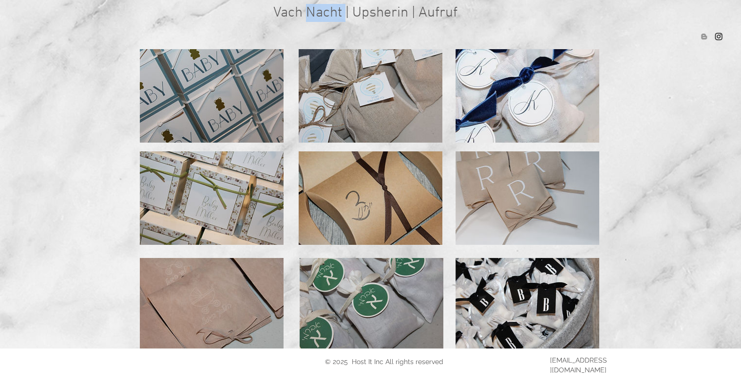
click at [399, 108] on img at bounding box center [371, 96] width 144 height 94
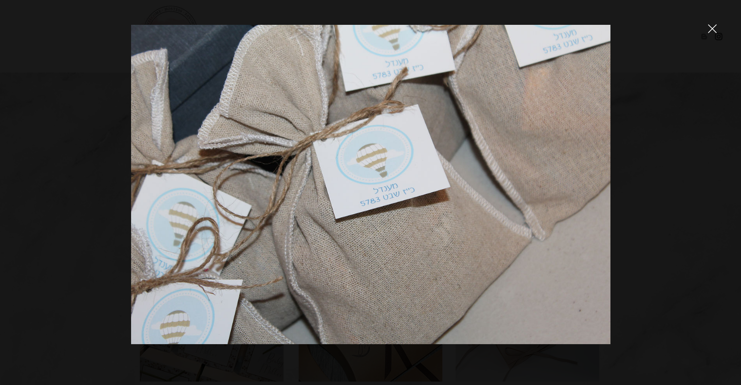
click at [384, 192] on img at bounding box center [370, 185] width 479 height 320
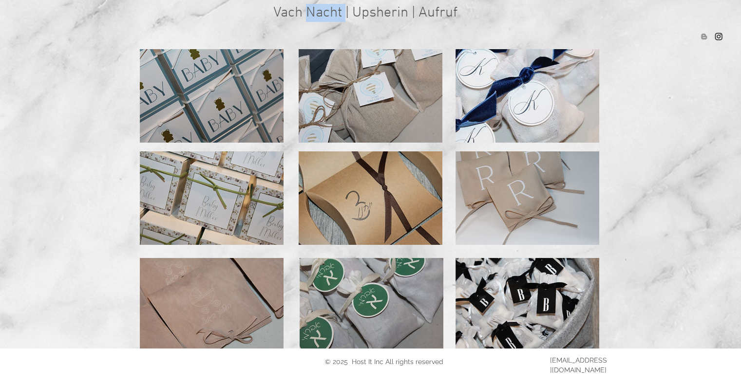
click at [518, 79] on img at bounding box center [528, 96] width 144 height 94
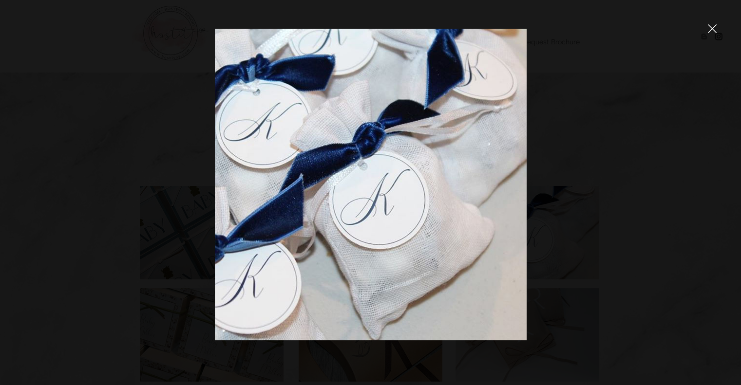
click at [383, 125] on img at bounding box center [371, 185] width 312 height 312
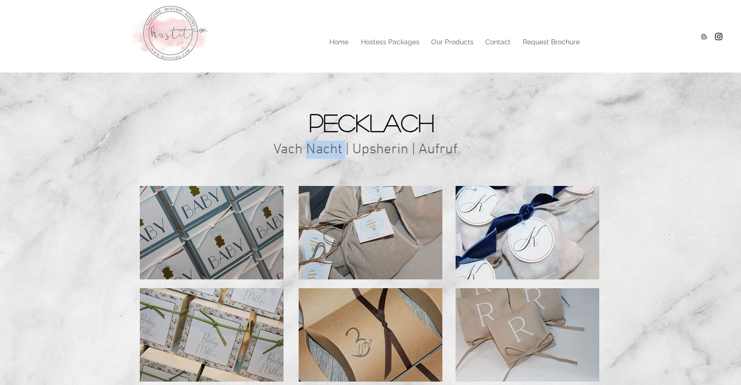
scroll to position [137, 0]
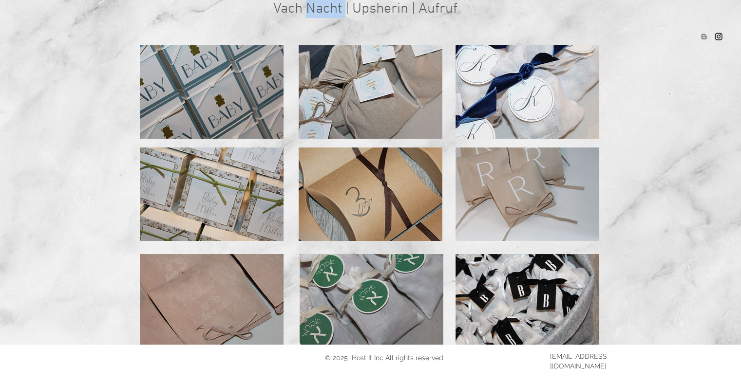
scroll to position [143, 0]
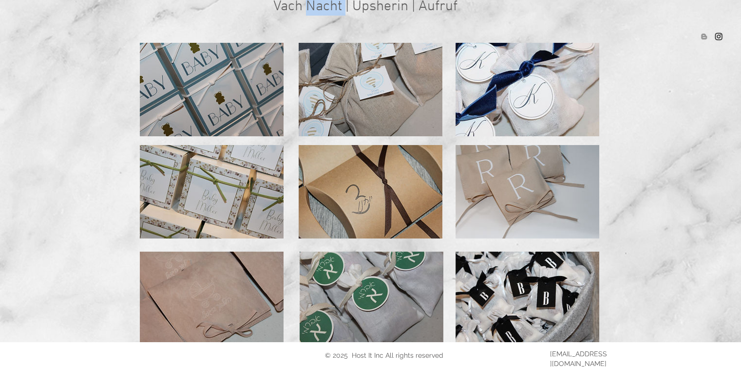
click at [247, 222] on img at bounding box center [212, 192] width 144 height 94
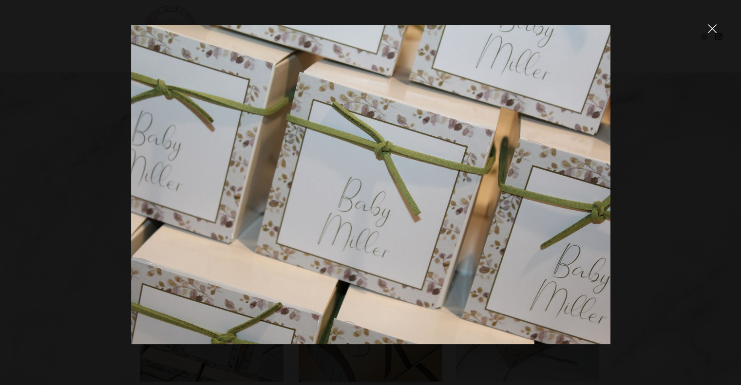
click at [261, 262] on img at bounding box center [370, 185] width 479 height 320
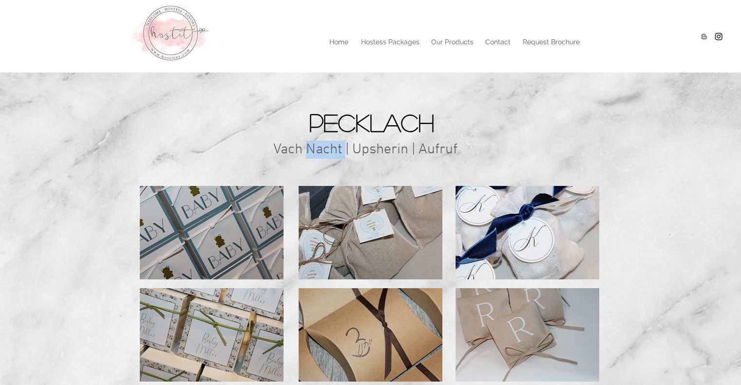
scroll to position [143, 0]
